Goal: Information Seeking & Learning: Find contact information

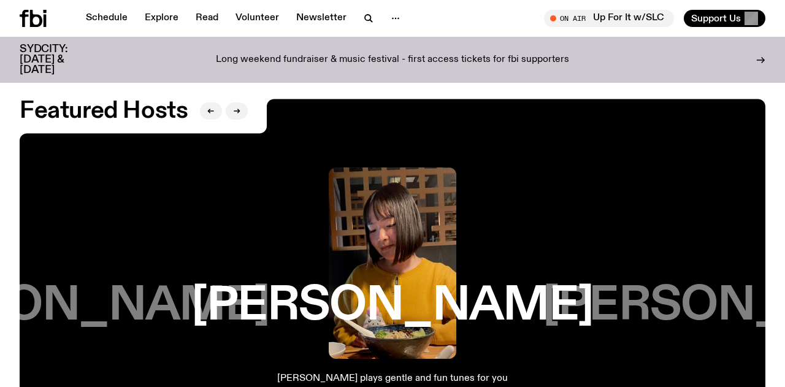
scroll to position [1835, 0]
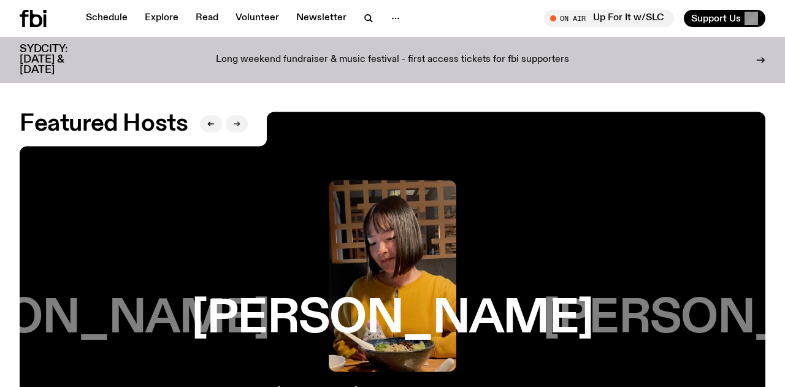
click at [234, 124] on icon "button" at bounding box center [237, 124] width 6 height 0
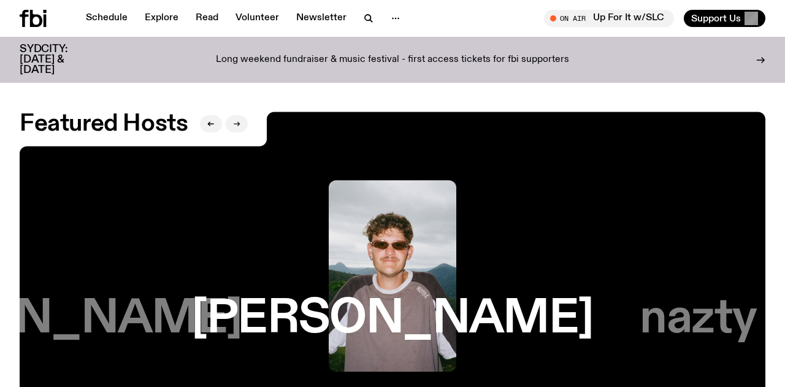
click at [234, 124] on icon "button" at bounding box center [237, 124] width 6 height 0
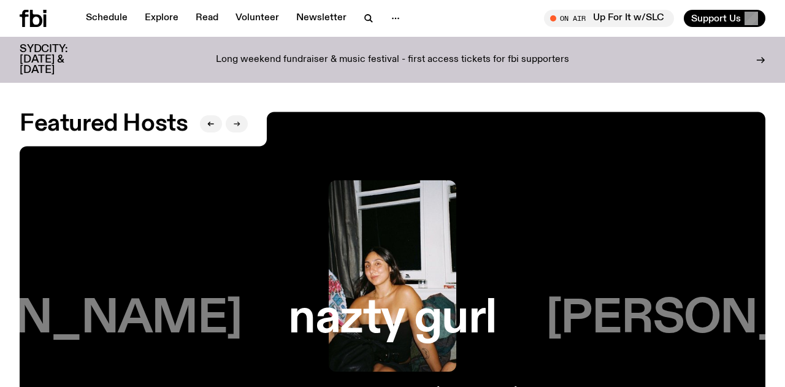
click at [234, 124] on icon "button" at bounding box center [237, 124] width 6 height 0
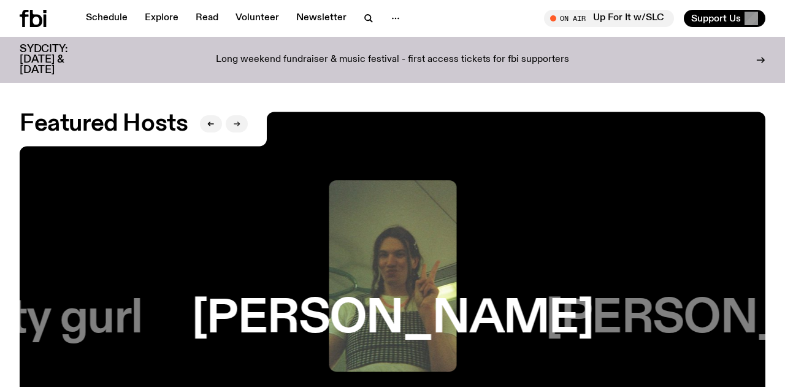
click at [234, 124] on icon "button" at bounding box center [237, 124] width 6 height 0
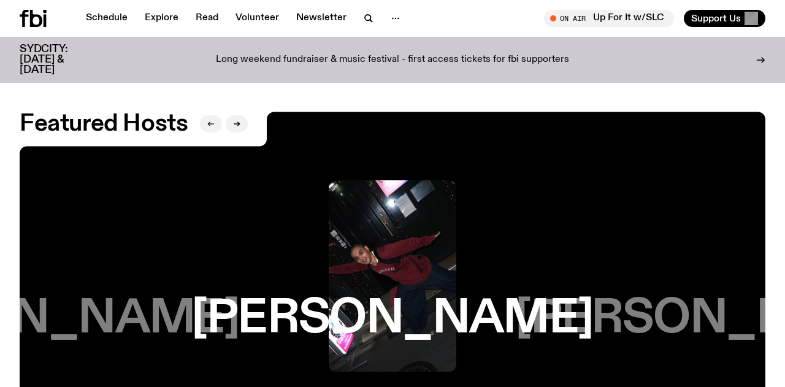
click at [210, 124] on icon "button" at bounding box center [211, 124] width 6 height 0
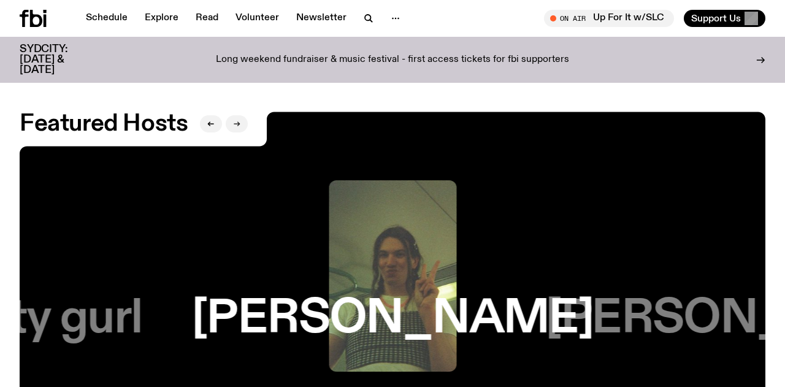
click at [237, 124] on icon "button" at bounding box center [237, 124] width 6 height 0
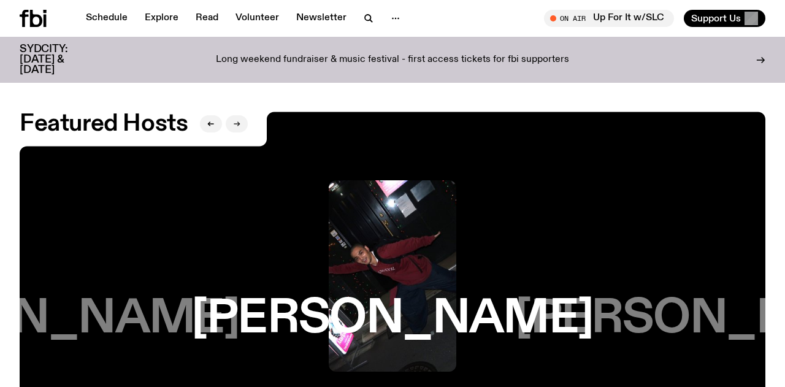
click at [237, 124] on icon "button" at bounding box center [237, 124] width 6 height 0
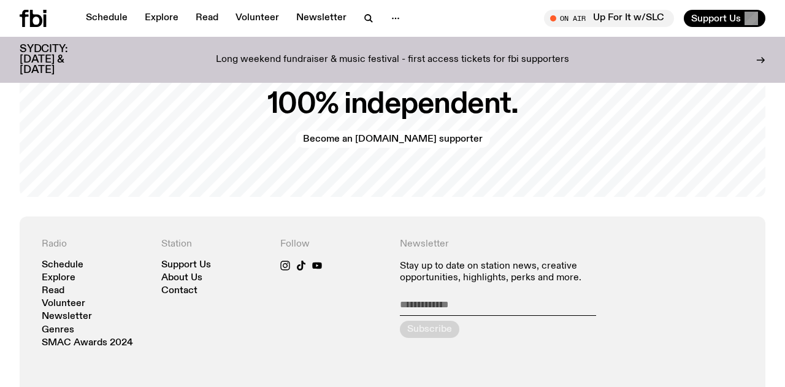
scroll to position [2507, 0]
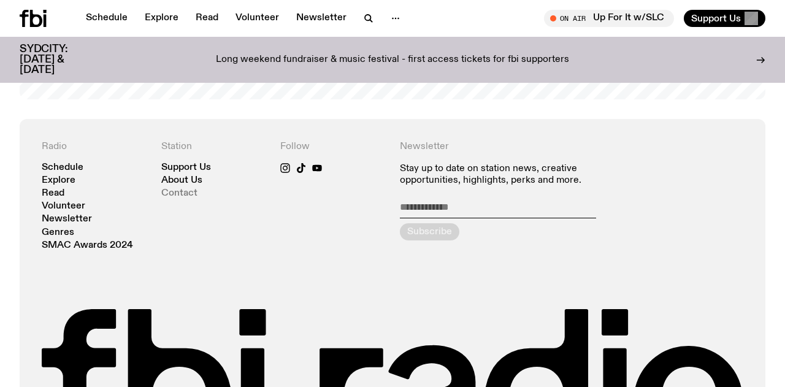
click at [189, 189] on link "Contact" at bounding box center [179, 193] width 36 height 9
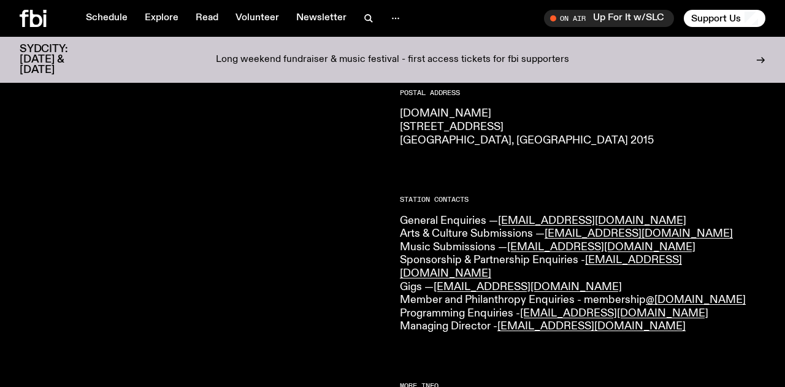
scroll to position [214, 0]
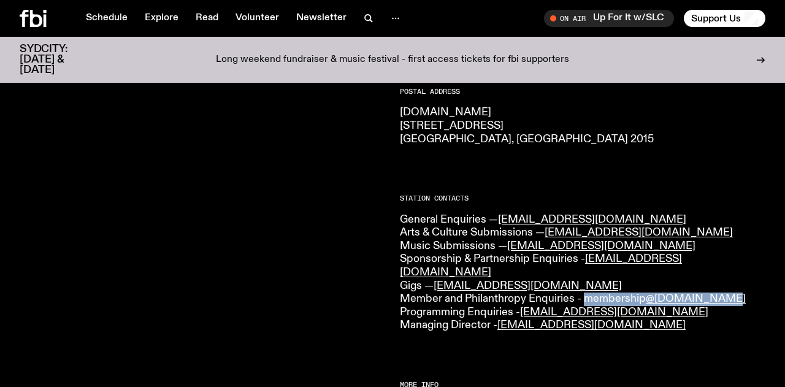
drag, startPoint x: 585, startPoint y: 285, endPoint x: 715, endPoint y: 288, distance: 130.1
click at [715, 288] on p "General Enquiries — [EMAIL_ADDRESS][DOMAIN_NAME] Arts & Culture Submissions — […" at bounding box center [582, 272] width 365 height 119
copy p "membership @[DOMAIN_NAME]"
